Goal: Transaction & Acquisition: Purchase product/service

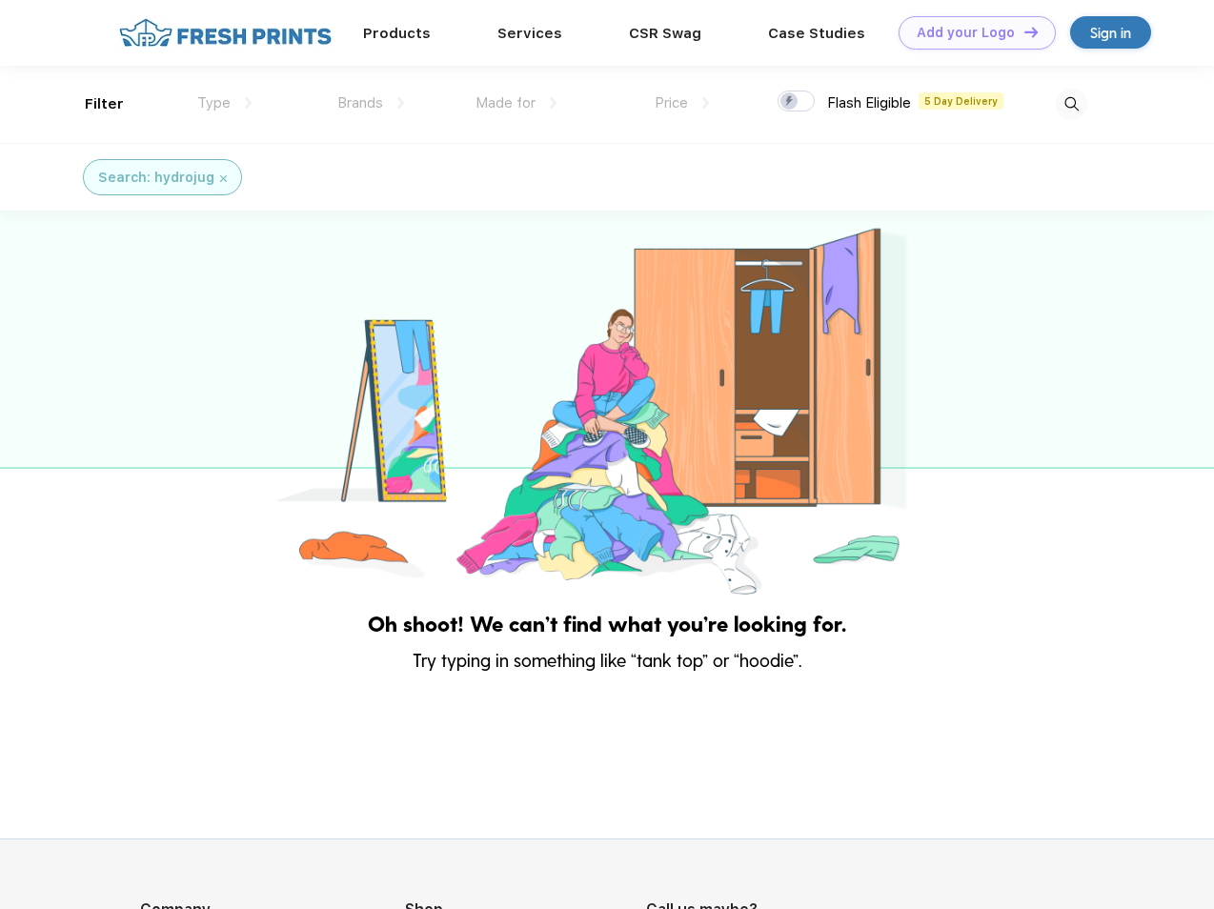
click at [970, 32] on link "Add your Logo Design Tool" at bounding box center [977, 32] width 157 height 33
click at [0, 0] on div "Design Tool" at bounding box center [0, 0] width 0 height 0
click at [1023, 31] on link "Add your Logo Design Tool" at bounding box center [977, 32] width 157 height 33
click at [92, 104] on div "Filter" at bounding box center [104, 104] width 39 height 22
click at [225, 103] on span "Type" at bounding box center [213, 102] width 33 height 17
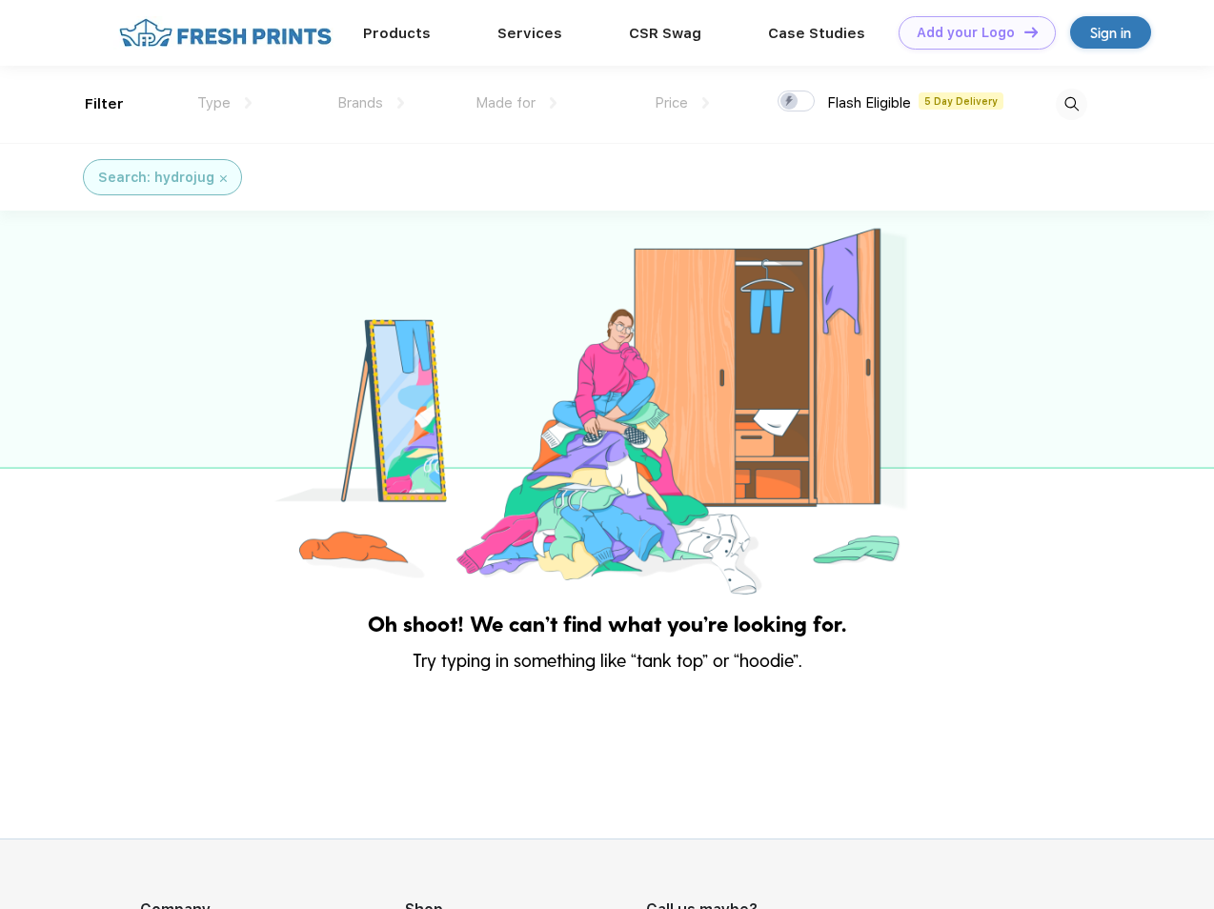
click at [371, 103] on span "Brands" at bounding box center [360, 102] width 46 height 17
click at [517, 103] on span "Made for" at bounding box center [506, 102] width 60 height 17
click at [682, 103] on span "Price" at bounding box center [671, 102] width 33 height 17
click at [797, 102] on div at bounding box center [796, 101] width 37 height 21
click at [790, 102] on input "checkbox" at bounding box center [784, 96] width 12 height 12
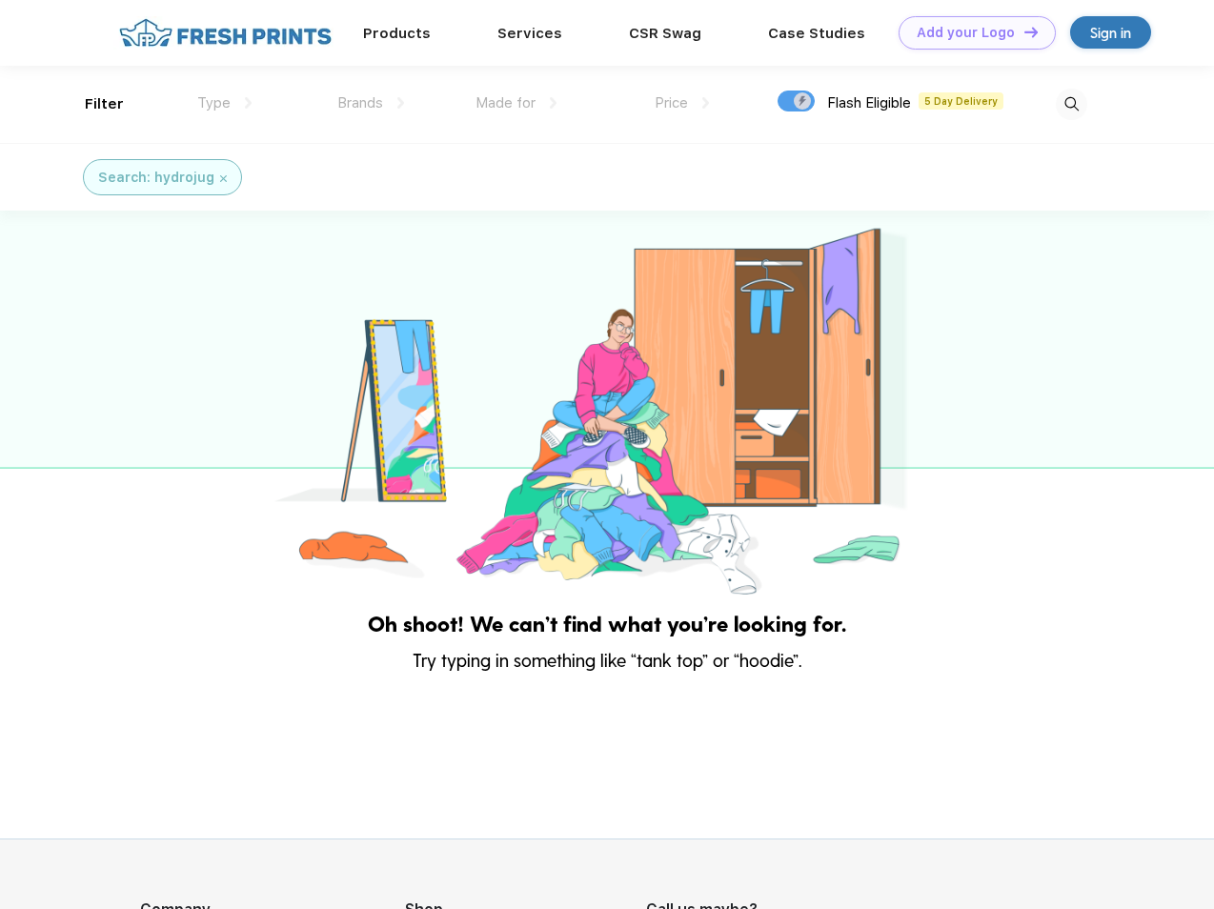
click at [1071, 104] on img at bounding box center [1071, 104] width 31 height 31
